Goal: Navigation & Orientation: Go to known website

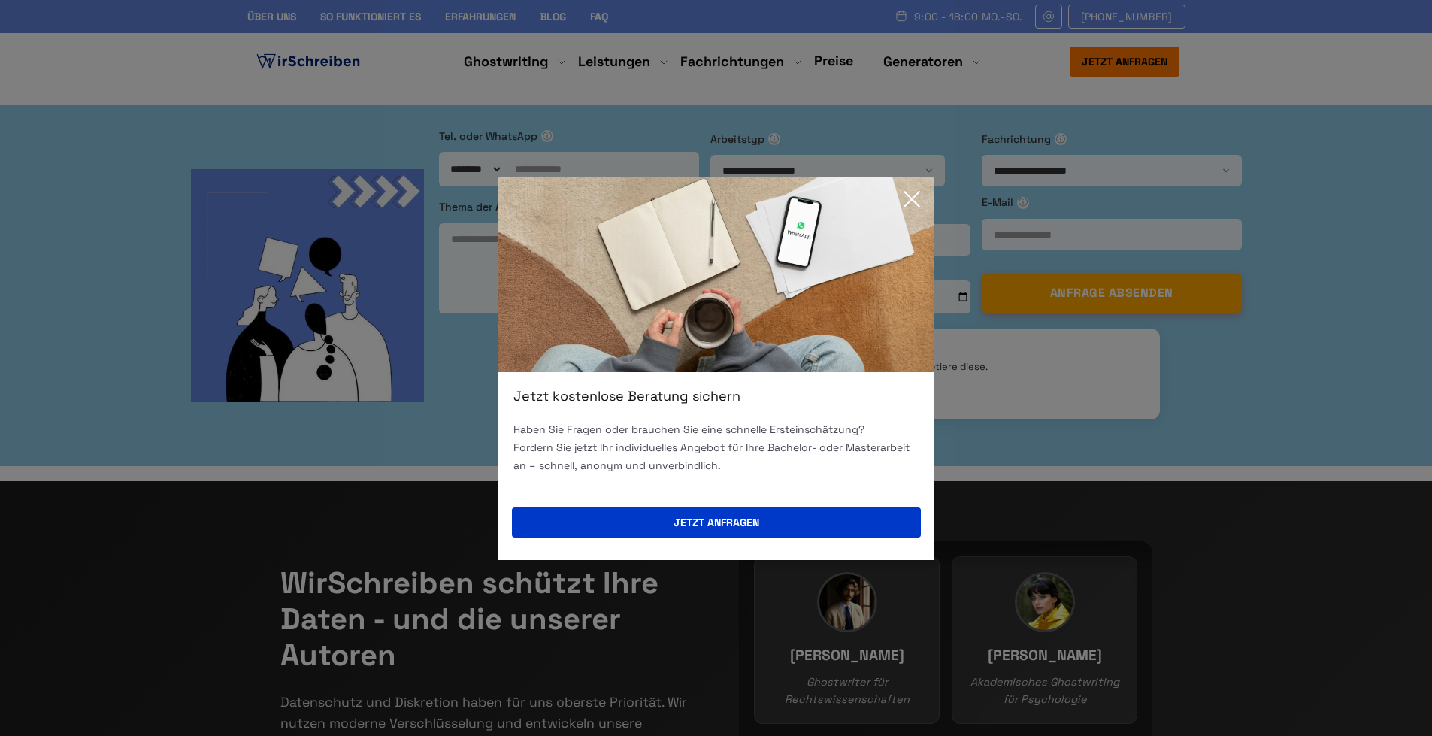
drag, startPoint x: 943, startPoint y: 190, endPoint x: 935, endPoint y: 190, distance: 8.3
click at [939, 190] on div "Jetzt kostenlose Beratung sichern Haben Sie Fragen oder brauchen Sie eine schne…" at bounding box center [716, 368] width 1432 height 736
click at [924, 209] on icon at bounding box center [912, 199] width 30 height 30
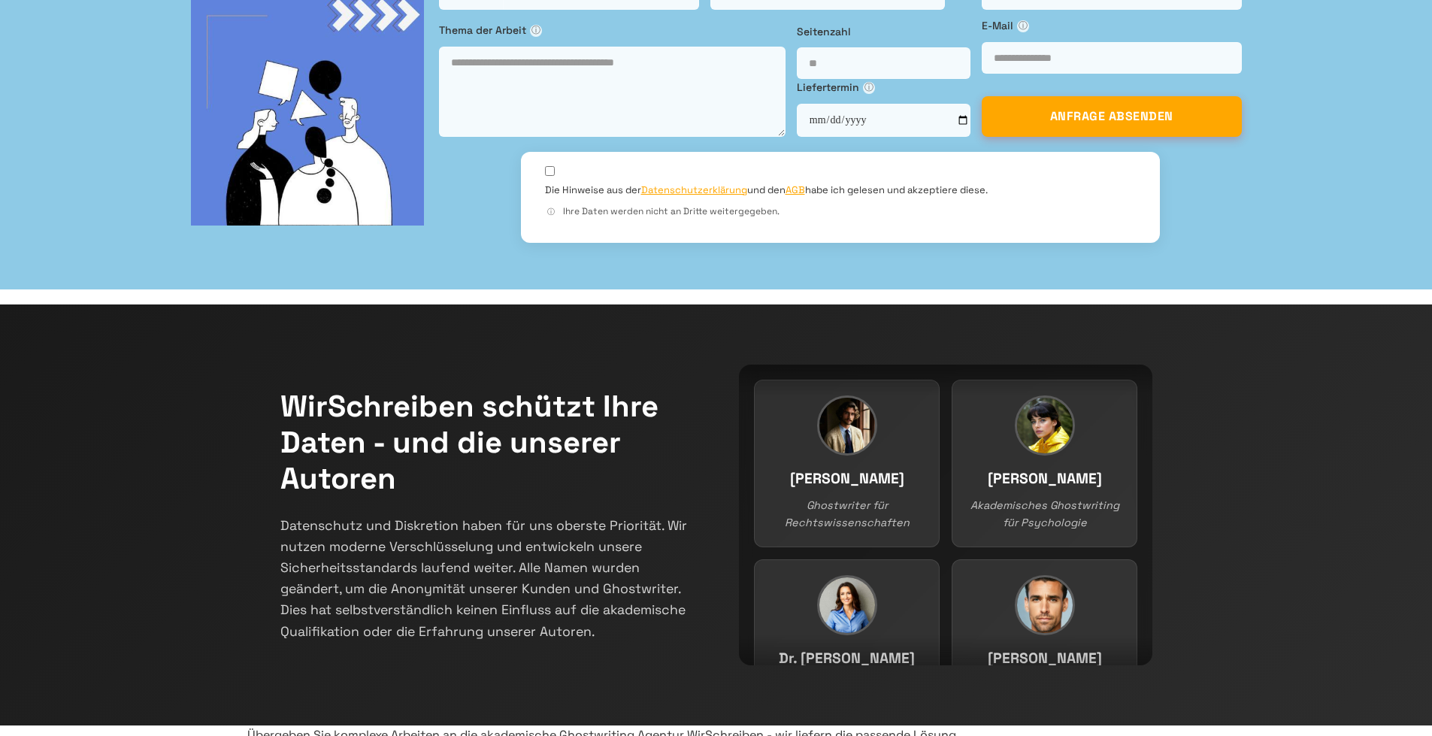
scroll to position [150, 0]
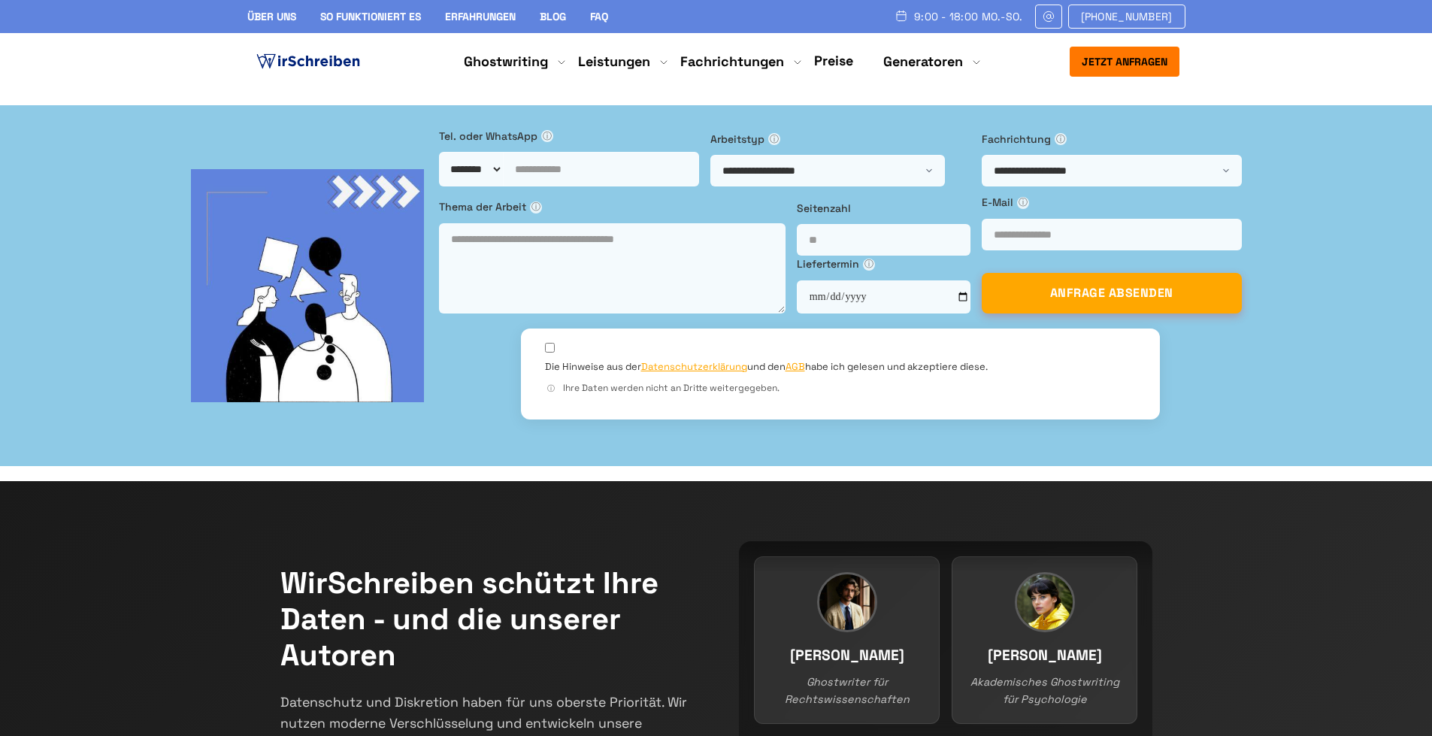
scroll to position [153, 0]
